Goal: Task Accomplishment & Management: Manage account settings

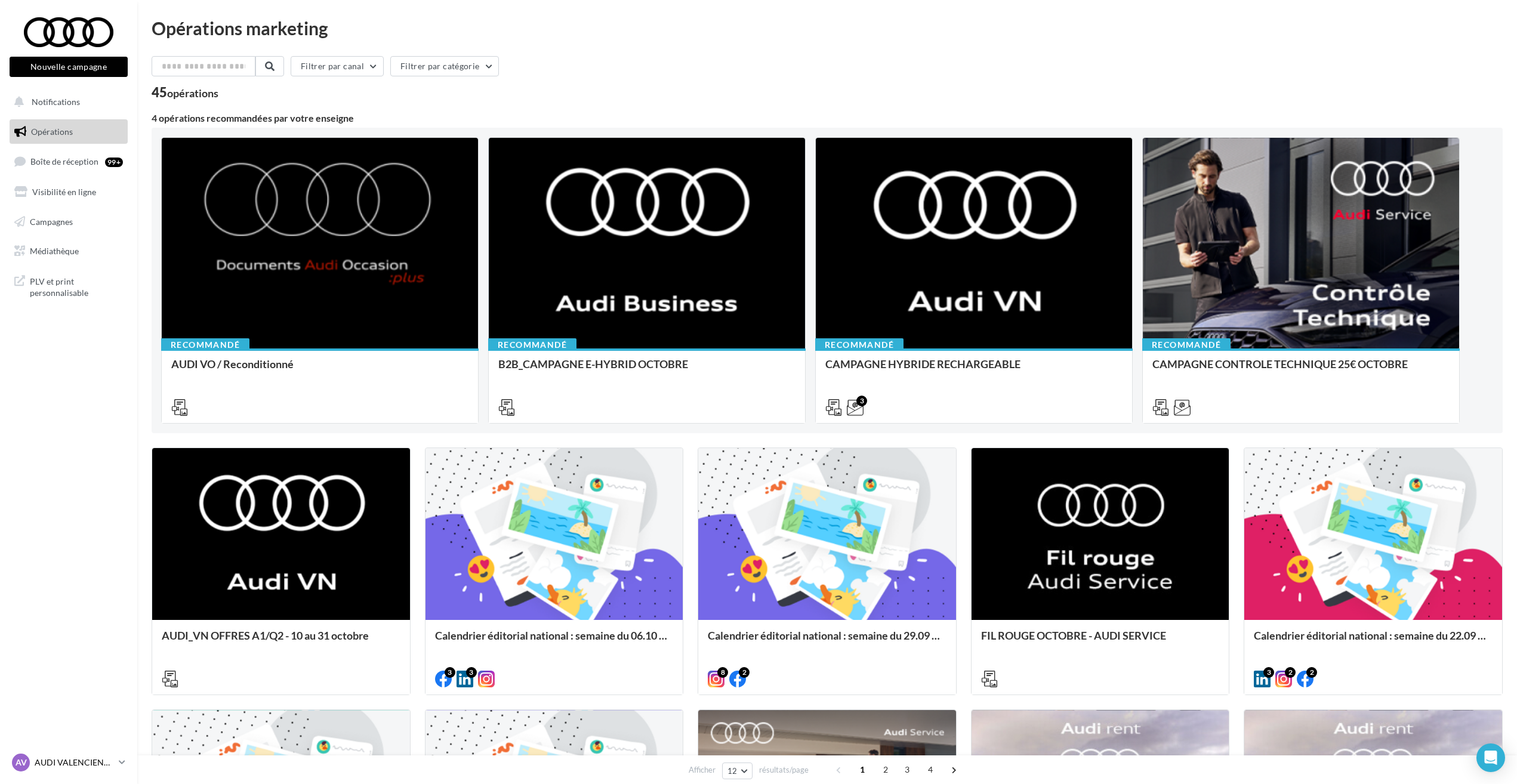
click at [48, 753] on div "AV AUDI VALENCIENNES audi-anvi-59860" at bounding box center [63, 762] width 102 height 18
click at [37, 470] on nav "Nouvelle campagne Nouvelle campagne Notifications Opérations Boîte de réception…" at bounding box center [68, 392] width 137 height 784
click at [36, 755] on div "AV AUDI VALENCIENNES audi-anvi-59860" at bounding box center [63, 762] width 102 height 18
click at [47, 526] on nav "Nouvelle campagne Nouvelle campagne Notifications Opérations Boîte de réception…" at bounding box center [68, 392] width 137 height 784
click at [30, 437] on nav "Nouvelle campagne Nouvelle campagne Notifications Opérations Boîte de réception…" at bounding box center [68, 392] width 137 height 784
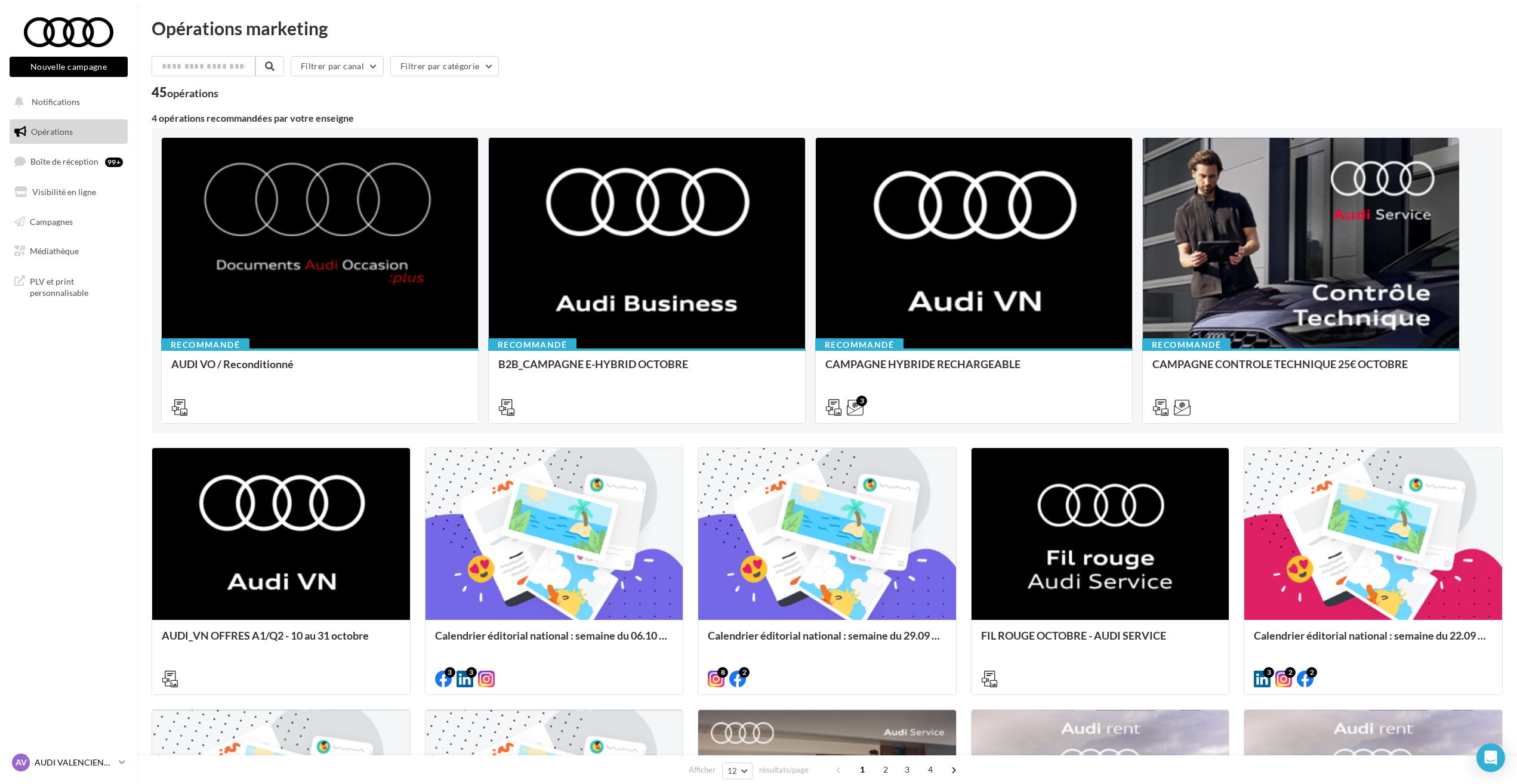
click at [85, 755] on div "AV AUDI VALENCIENNES audi-anvi-59860" at bounding box center [63, 762] width 102 height 18
click at [95, 764] on p "AUDI VALENCIENNES" at bounding box center [74, 762] width 79 height 12
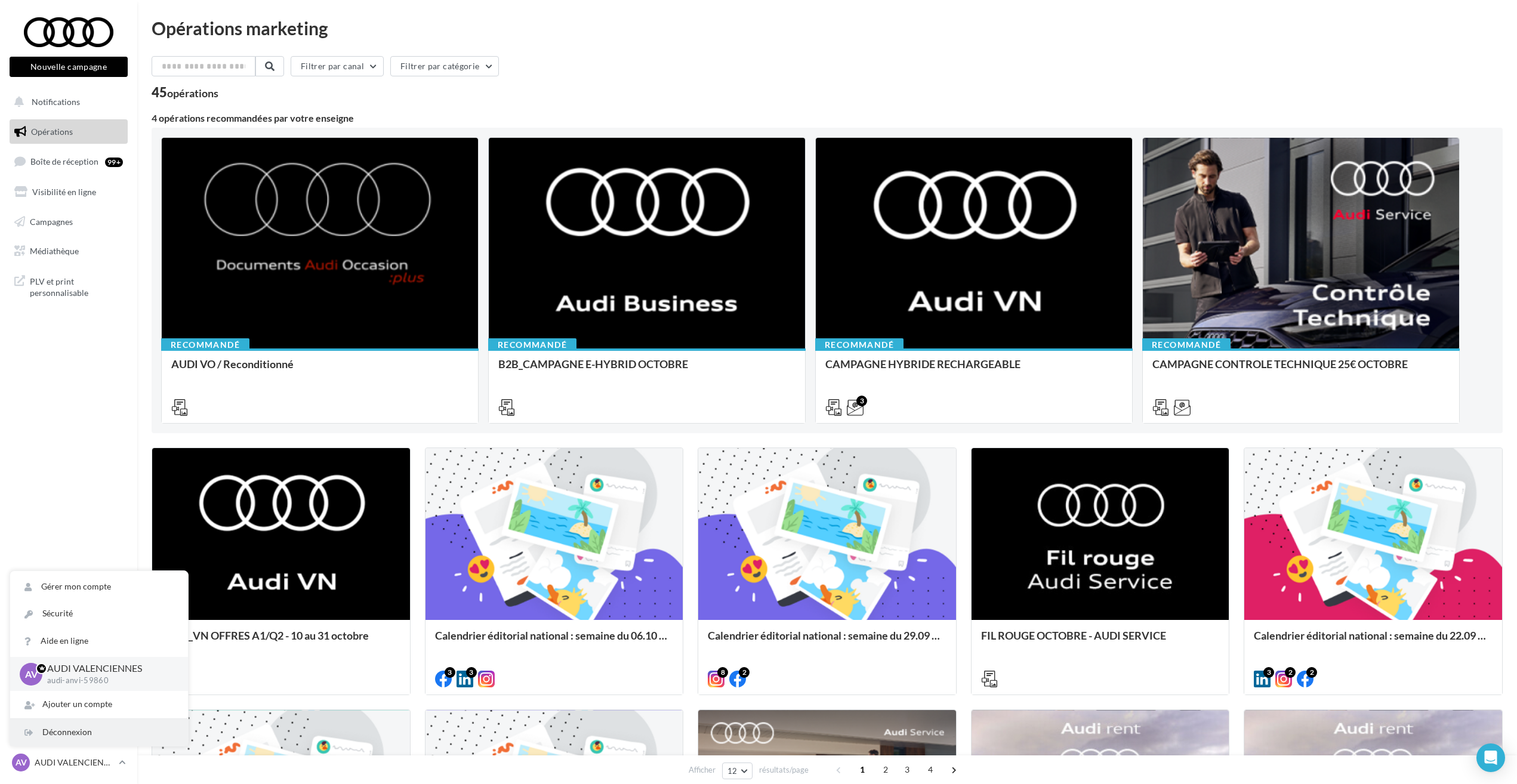
click at [88, 730] on div "Déconnexion" at bounding box center [100, 732] width 178 height 27
